Goal: Task Accomplishment & Management: Use online tool/utility

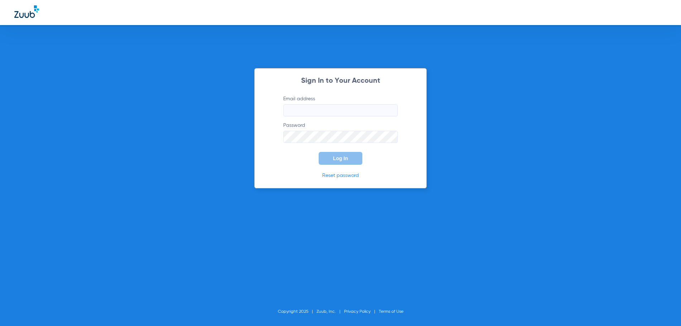
click at [303, 116] on input "Email address" at bounding box center [340, 110] width 115 height 12
click at [295, 105] on input "Email address" at bounding box center [340, 110] width 115 height 12
click at [291, 117] on form "Email address Required Password Log In" at bounding box center [341, 129] width 136 height 69
click at [293, 111] on input "Email address Required" at bounding box center [340, 110] width 115 height 12
click at [319, 152] on button "Log In" at bounding box center [341, 158] width 44 height 13
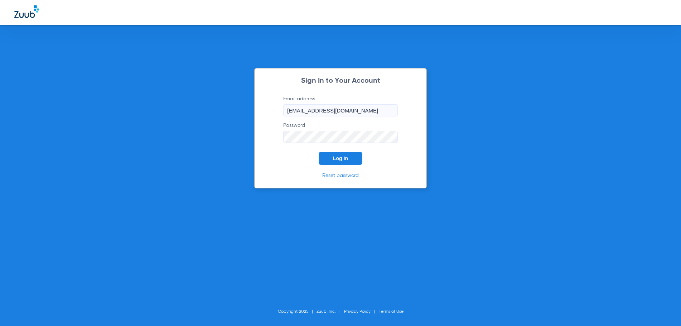
click at [386, 110] on input "[EMAIL_ADDRESS][DOMAIN_NAME]" at bounding box center [340, 110] width 115 height 12
type input "[EMAIL_ADDRESS][DOMAIN_NAME]"
click at [348, 158] on button "Log In" at bounding box center [341, 158] width 44 height 13
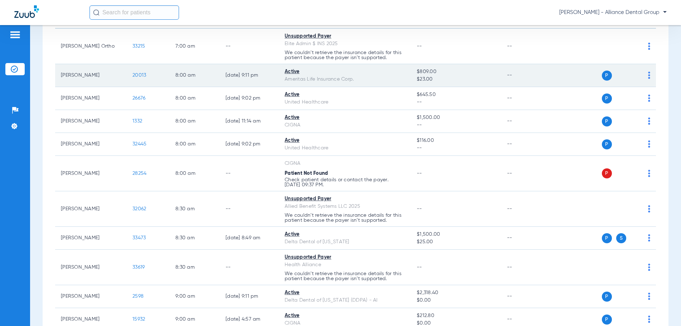
scroll to position [107, 0]
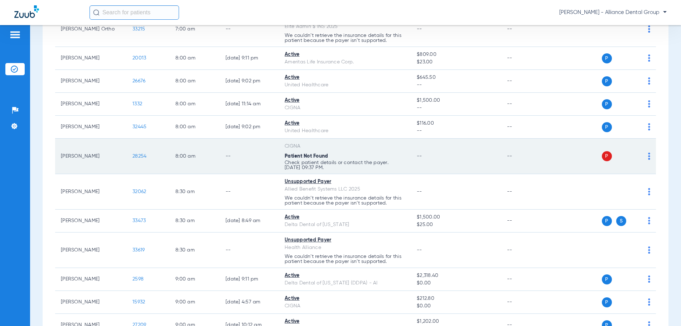
click at [645, 155] on td "P S" at bounding box center [603, 156] width 106 height 35
